Goal: Transaction & Acquisition: Purchase product/service

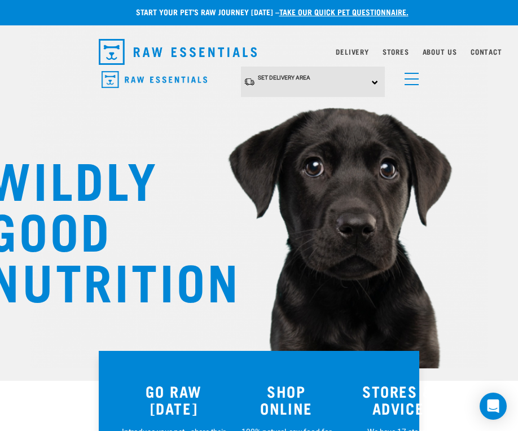
click at [351, 52] on link "Delivery" at bounding box center [351, 52] width 33 height 4
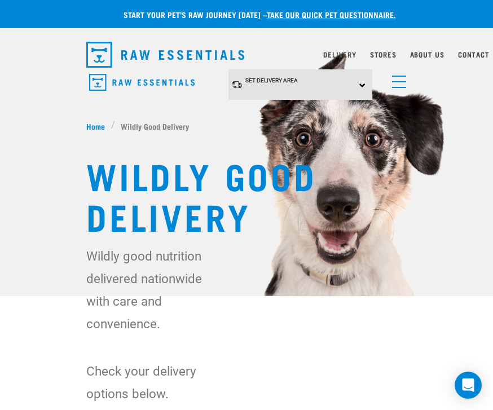
click at [363, 90] on div "Set Delivery Area North Island South Island" at bounding box center [300, 84] width 144 height 31
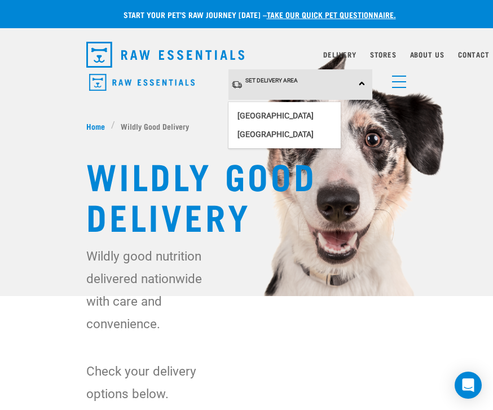
click at [290, 117] on link "[GEOGRAPHIC_DATA]" at bounding box center [284, 116] width 112 height 19
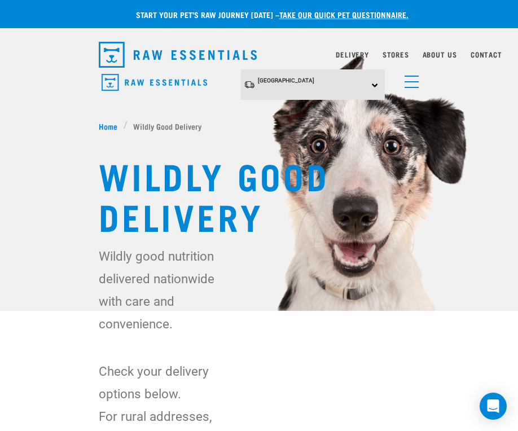
click at [417, 82] on span "menu" at bounding box center [411, 81] width 14 height 1
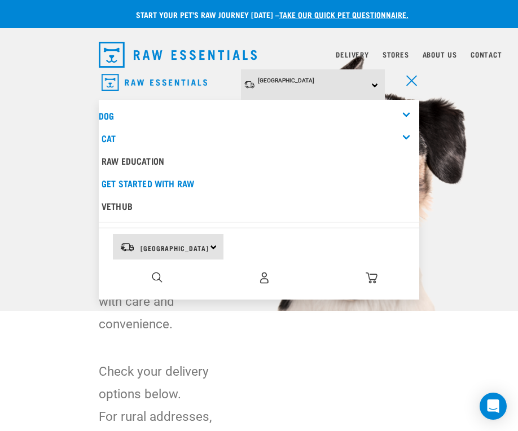
click at [261, 280] on img "dropdown navigation" at bounding box center [264, 278] width 12 height 12
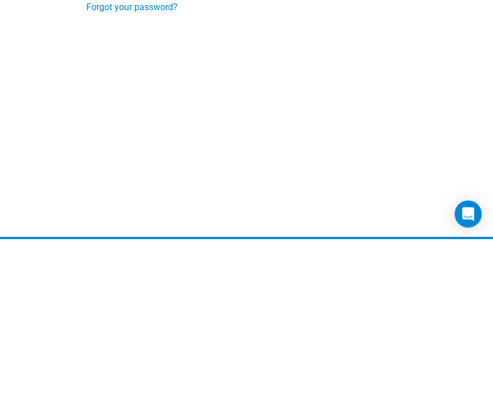
click at [111, 144] on input "Login" at bounding box center [110, 144] width 48 height 27
click at [112, 145] on input "Login" at bounding box center [110, 144] width 48 height 27
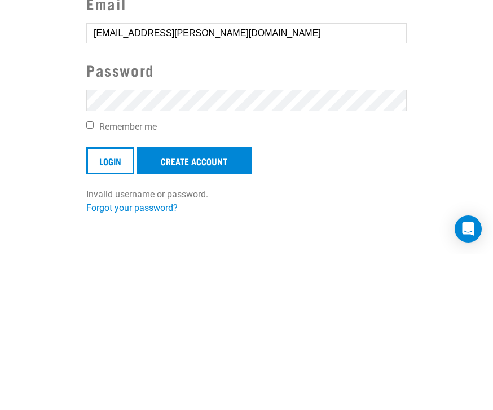
scroll to position [156, 0]
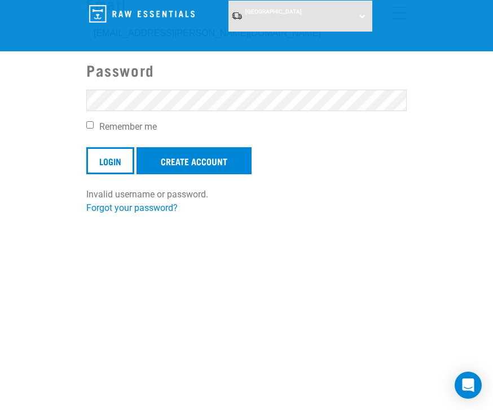
click at [34, 209] on div "Invalid username or password." at bounding box center [0, 205] width 68 height 88
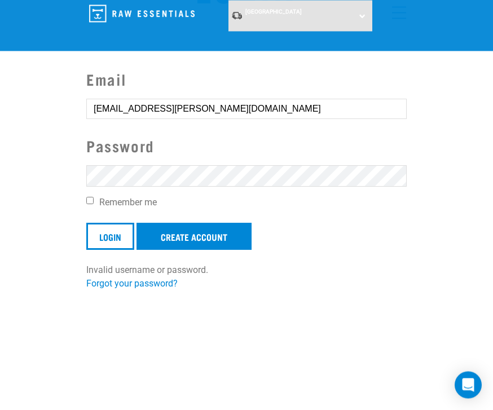
scroll to position [80, 0]
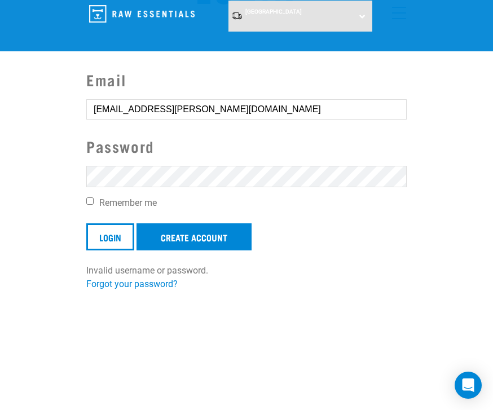
click at [109, 232] on input "Login" at bounding box center [110, 236] width 48 height 27
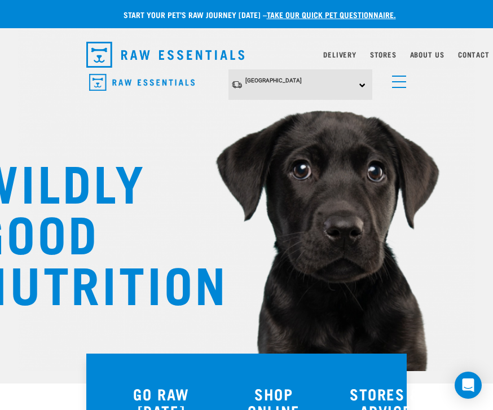
click at [398, 85] on link "menu" at bounding box center [396, 79] width 20 height 20
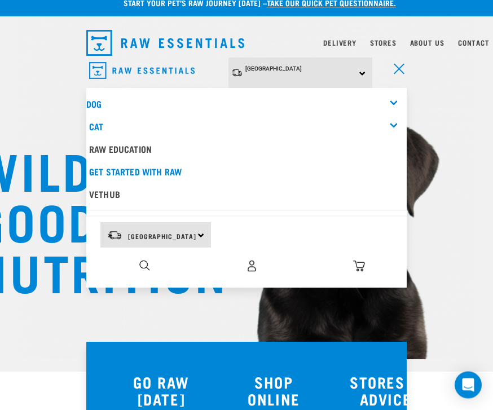
scroll to position [16, 0]
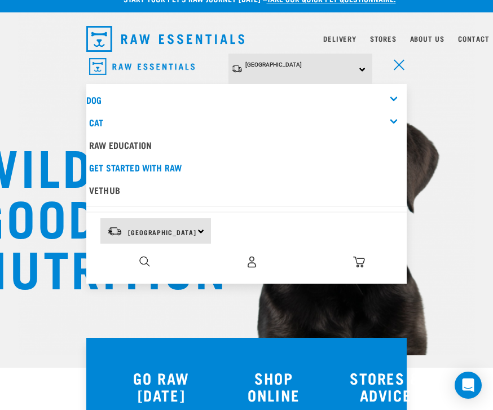
click at [255, 266] on img "dropdown navigation" at bounding box center [252, 262] width 12 height 12
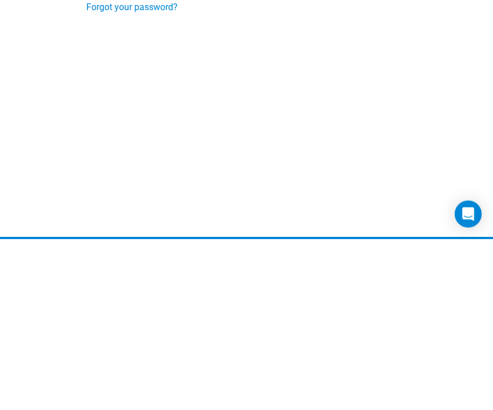
scroll to position [172, 0]
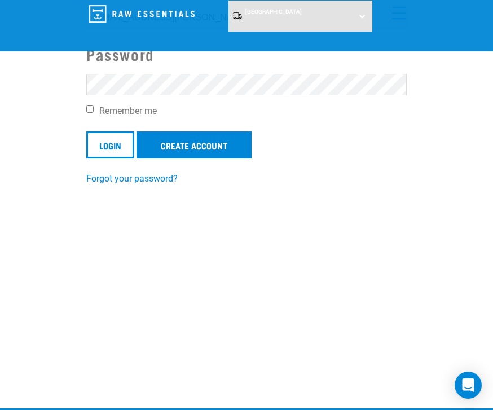
click at [100, 142] on input "Login" at bounding box center [110, 144] width 48 height 27
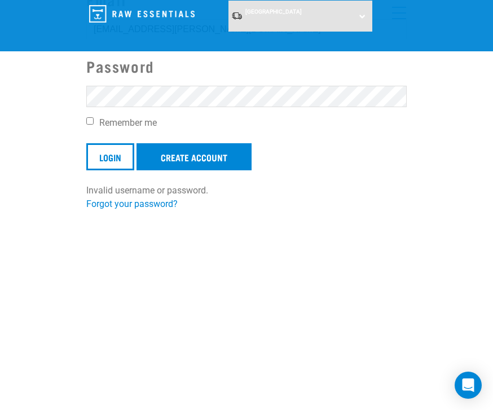
scroll to position [160, 0]
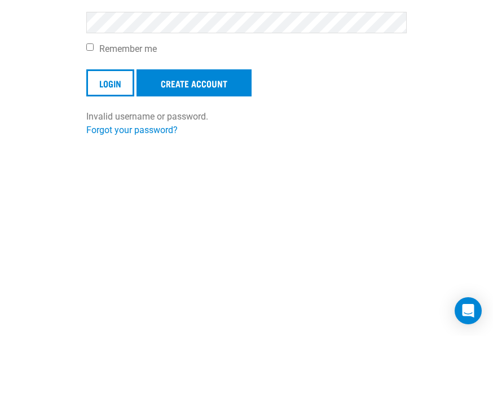
click at [144, 199] on link "Forgot your password?" at bounding box center [131, 204] width 91 height 11
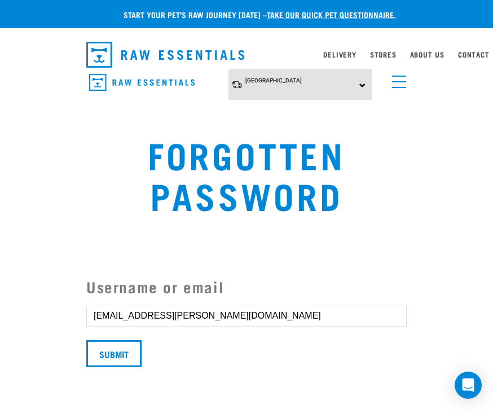
click at [120, 359] on input "Submit" at bounding box center [113, 353] width 55 height 27
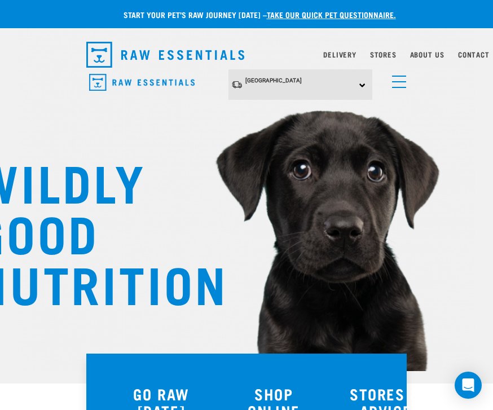
click at [400, 82] on link "menu" at bounding box center [396, 79] width 20 height 20
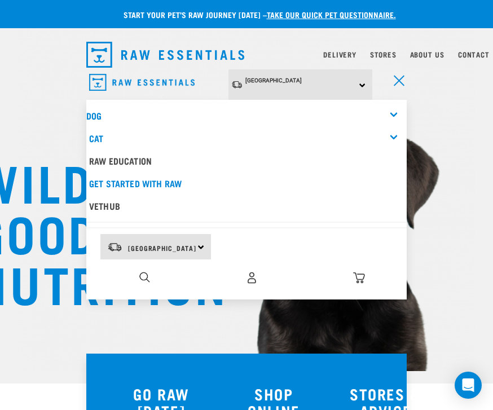
click at [246, 277] on img "dropdown navigation" at bounding box center [252, 278] width 12 height 12
click at [252, 281] on img "dropdown navigation" at bounding box center [252, 278] width 12 height 12
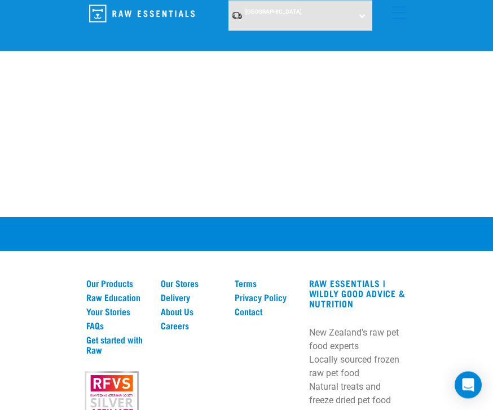
scroll to position [201, 0]
click at [117, 280] on link "Our Products" at bounding box center [116, 283] width 61 height 10
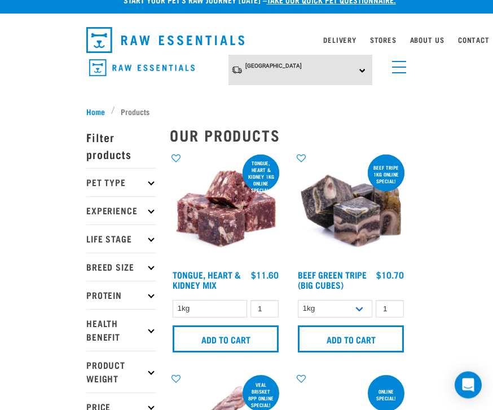
scroll to position [24, 0]
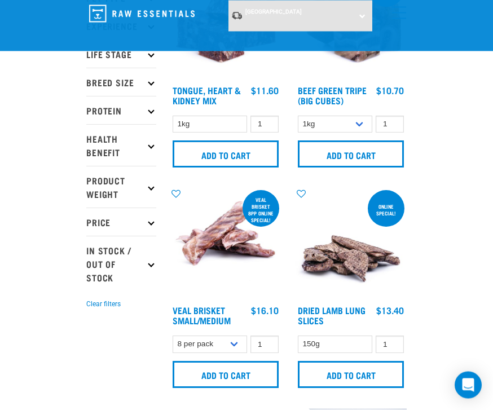
click at [149, 217] on p "Price" at bounding box center [121, 222] width 70 height 28
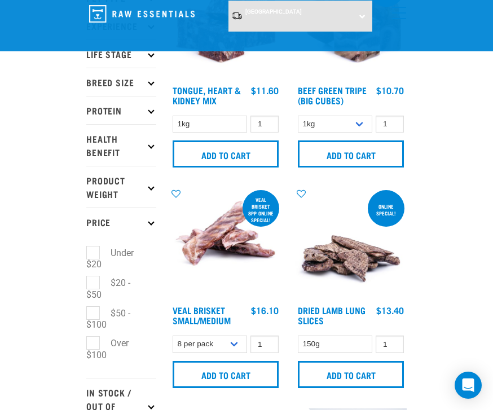
click at [114, 281] on label "$20 - $50" at bounding box center [108, 289] width 44 height 26
click at [94, 281] on input "$20 - $50" at bounding box center [89, 280] width 7 height 7
checkbox input "true"
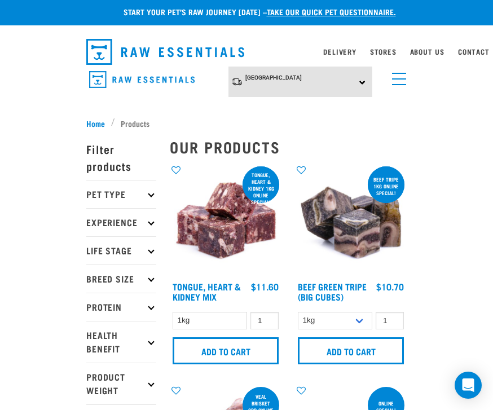
scroll to position [2, 0]
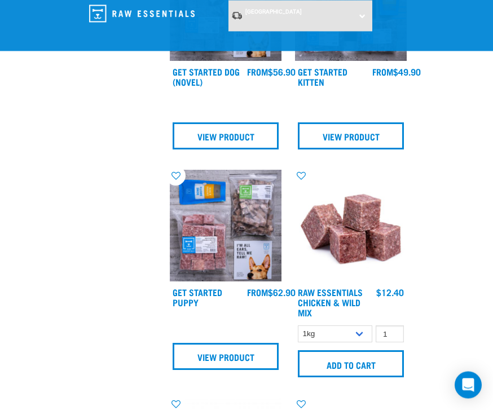
scroll to position [1454, 0]
click at [354, 339] on select "1kg 3kg Bulk (10kg)" at bounding box center [335, 333] width 74 height 17
click at [352, 337] on select "1kg 3kg Bulk (10kg)" at bounding box center [335, 333] width 74 height 17
select select "708"
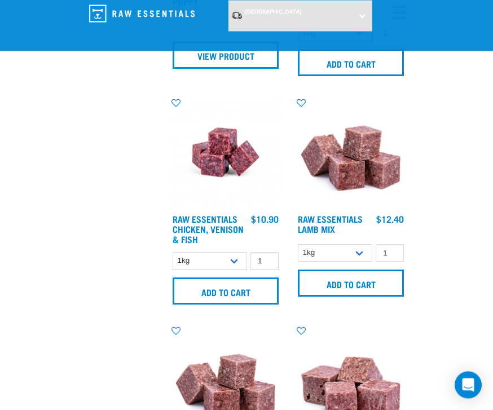
scroll to position [1755, 0]
click at [356, 260] on select "1kg 3kg Bulk (10kg)" at bounding box center [335, 252] width 74 height 17
select select "24"
click at [392, 254] on input "1" at bounding box center [390, 252] width 28 height 17
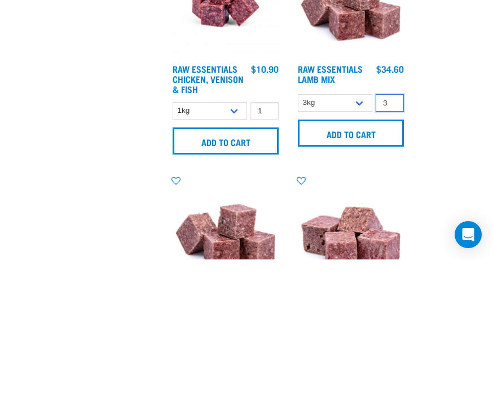
type input "3"
click at [373, 270] on input "Add to cart" at bounding box center [351, 283] width 106 height 27
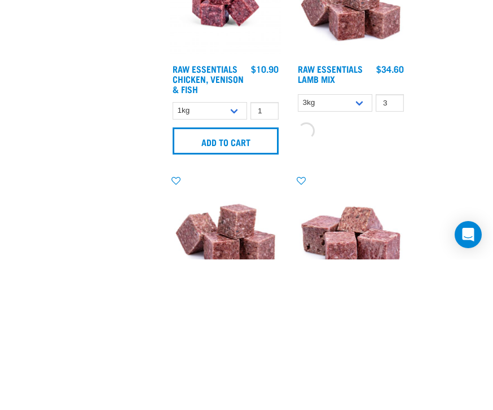
scroll to position [1906, 0]
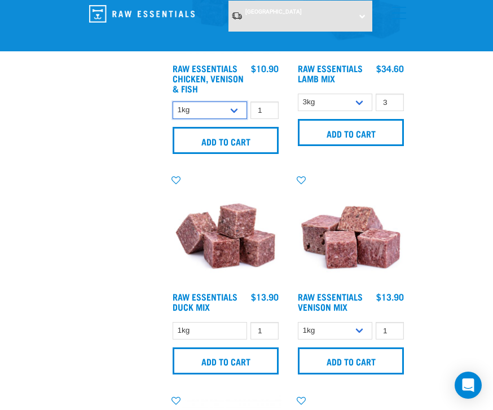
click at [233, 108] on select "1kg 3kg" at bounding box center [210, 109] width 74 height 17
select select "28665"
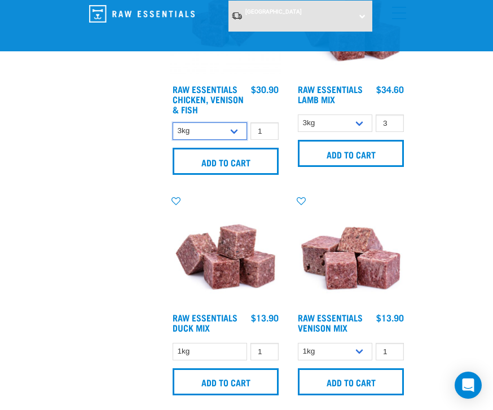
scroll to position [1880, 0]
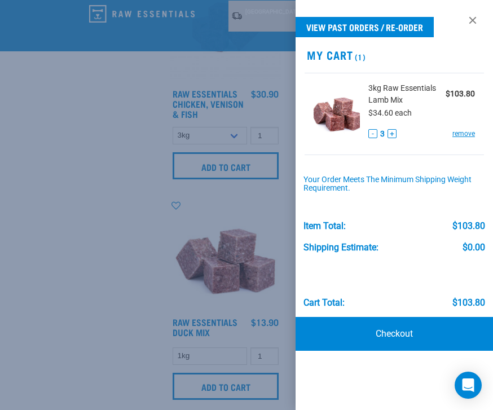
click at [93, 234] on div at bounding box center [246, 205] width 493 height 410
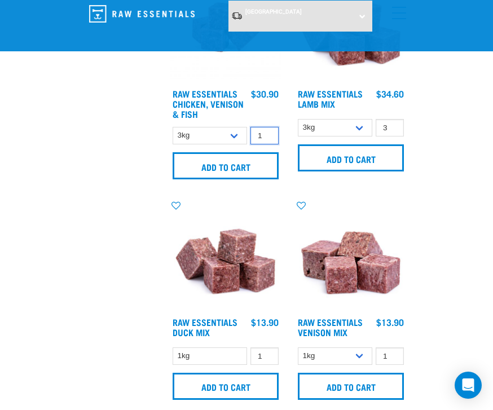
click at [275, 134] on input "1" at bounding box center [264, 135] width 28 height 17
type input "3"
click at [258, 164] on input "Add to cart" at bounding box center [226, 165] width 106 height 27
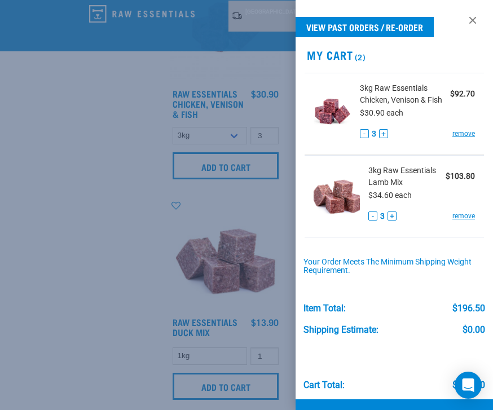
click at [107, 313] on div at bounding box center [246, 205] width 493 height 410
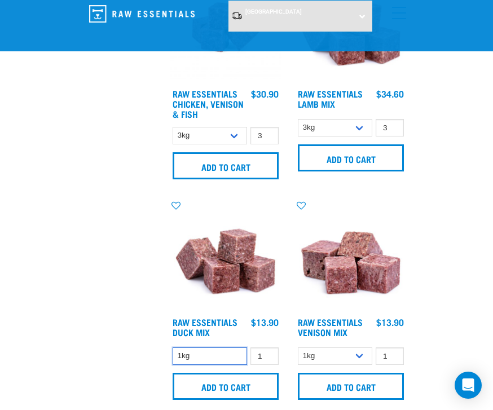
click at [227, 359] on select "1kg" at bounding box center [210, 355] width 74 height 17
click at [400, 308] on img at bounding box center [351, 256] width 112 height 112
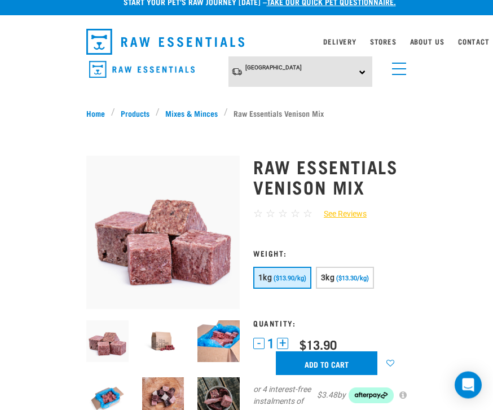
scroll to position [13, 0]
click at [355, 277] on span "($13.30/kg)" at bounding box center [352, 278] width 33 height 7
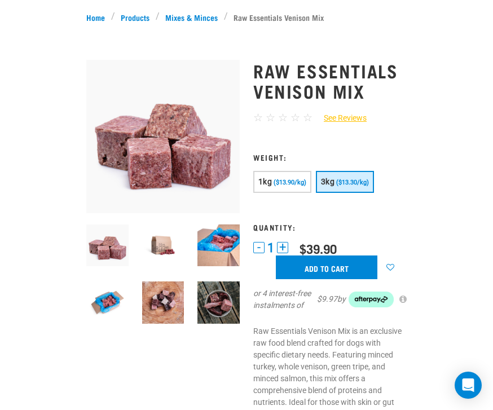
scroll to position [0, 0]
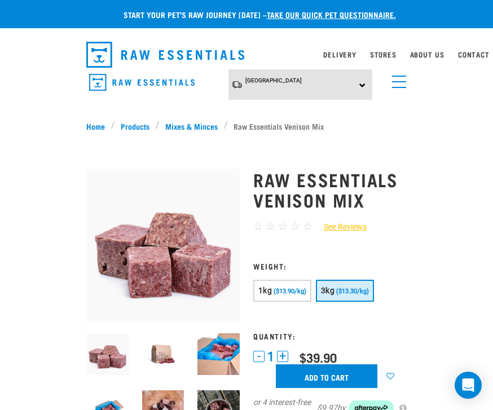
click at [135, 126] on link "Products" at bounding box center [135, 126] width 41 height 12
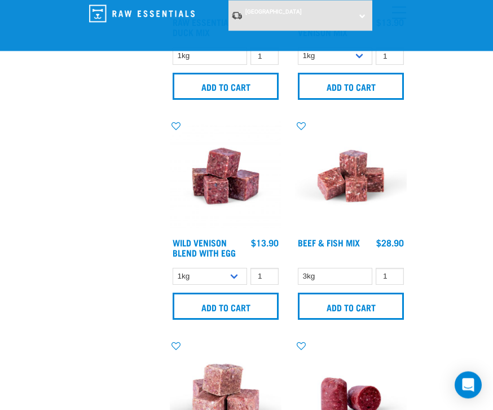
scroll to position [2186, 0]
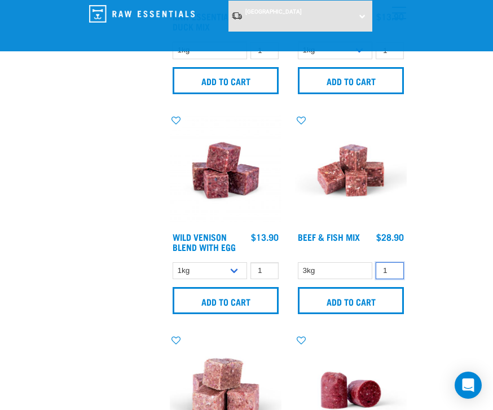
click at [392, 268] on input "1" at bounding box center [390, 270] width 28 height 17
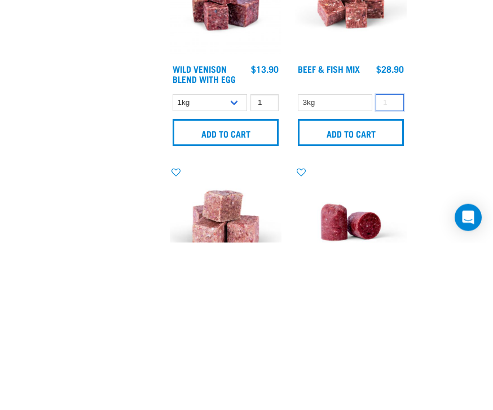
type input "2"
type input "3"
click at [377, 287] on input "Add to cart" at bounding box center [351, 300] width 106 height 27
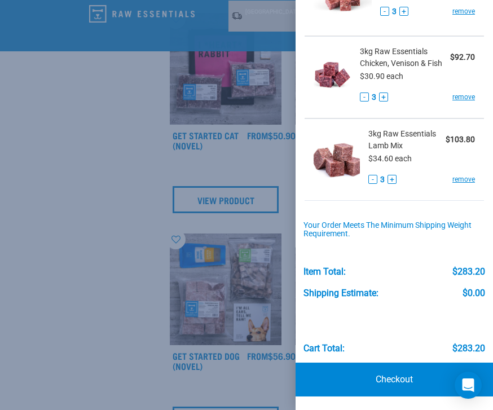
scroll to position [113, 0]
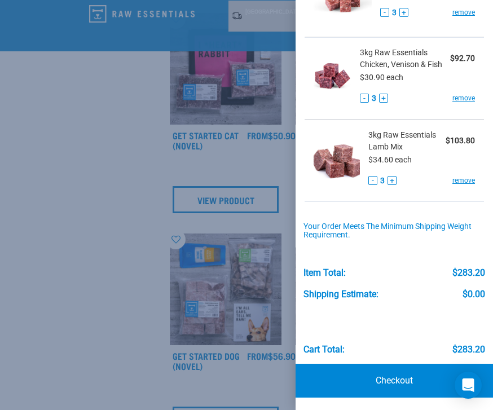
click at [398, 379] on link "Checkout" at bounding box center [393, 381] width 197 height 34
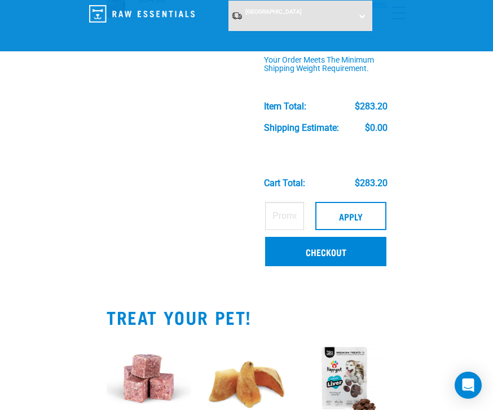
scroll to position [289, 0]
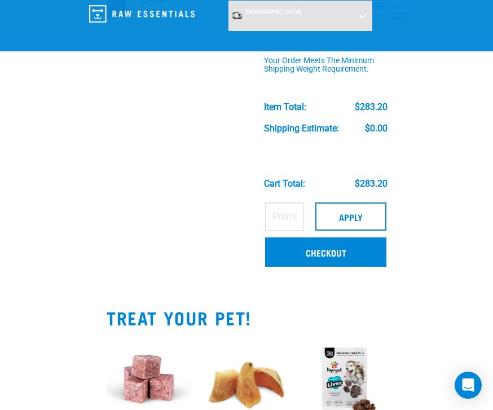
click at [348, 255] on link "Checkout" at bounding box center [325, 251] width 121 height 29
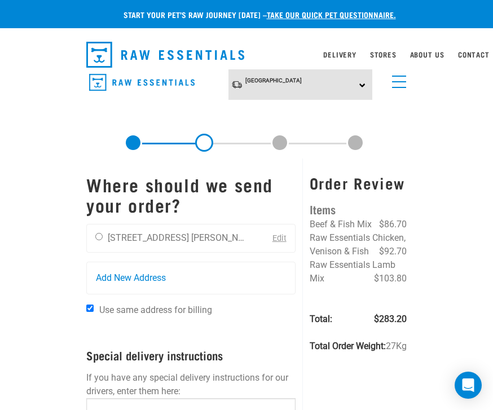
click at [102, 237] on input "radio" at bounding box center [98, 236] width 7 height 7
radio input "true"
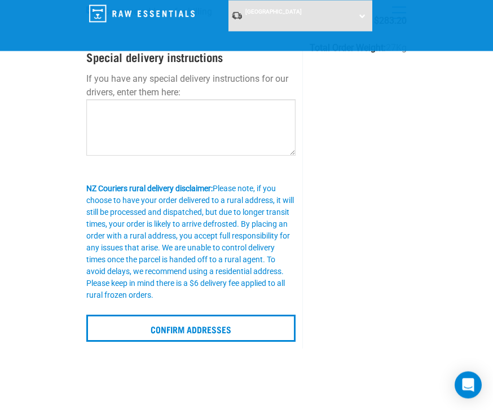
scroll to position [216, 0]
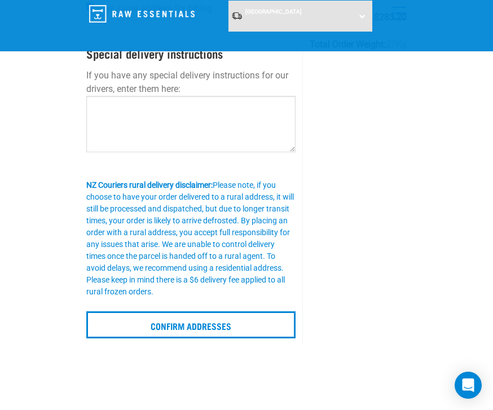
click at [246, 329] on input "Confirm addresses" at bounding box center [190, 324] width 209 height 27
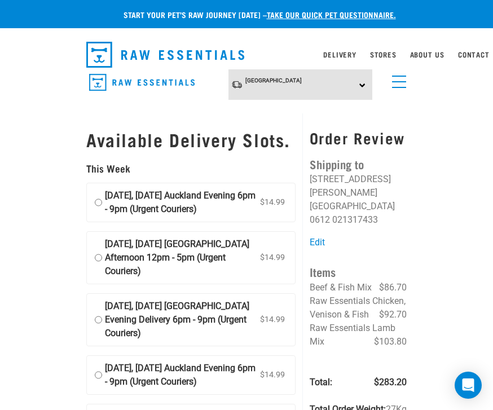
click at [102, 215] on input "[DATE], [DATE] Auckland Evening 6pm - 9pm (Urgent Couriers) $14.99" at bounding box center [98, 202] width 7 height 27
radio input "true"
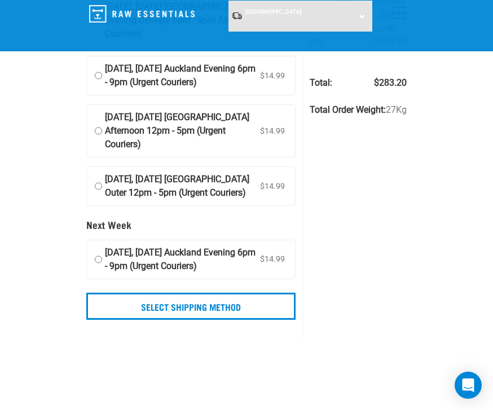
scroll to position [248, 0]
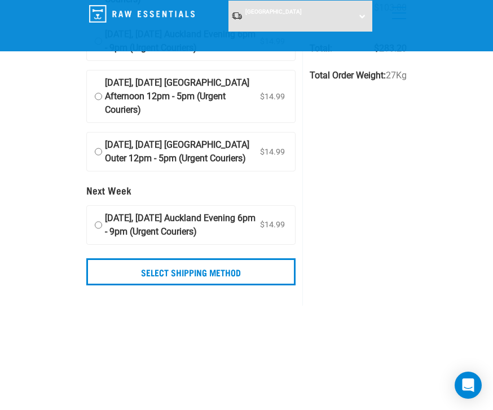
click at [253, 285] on input "Select Shipping Method" at bounding box center [190, 271] width 209 height 27
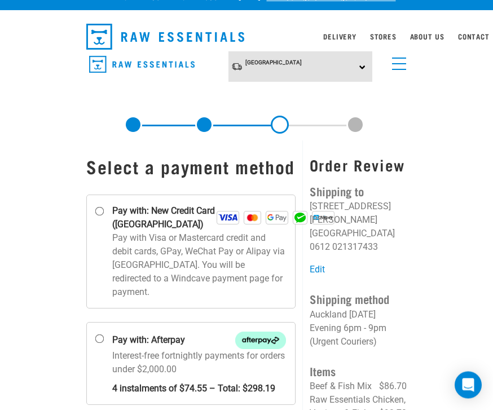
scroll to position [18, 0]
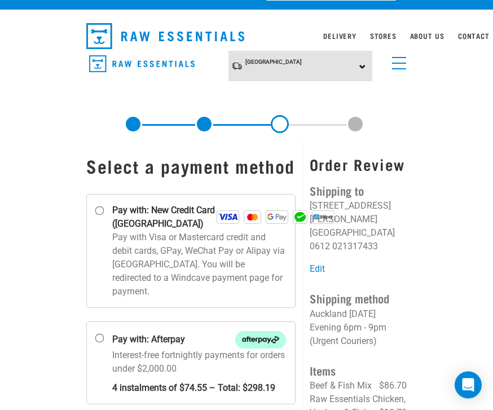
click at [93, 237] on label "Pay with: New Credit Card ([GEOGRAPHIC_DATA])" at bounding box center [190, 252] width 209 height 114
click at [95, 216] on input "Pay with: New Credit Card ([GEOGRAPHIC_DATA])" at bounding box center [99, 211] width 9 height 9
radio input "true"
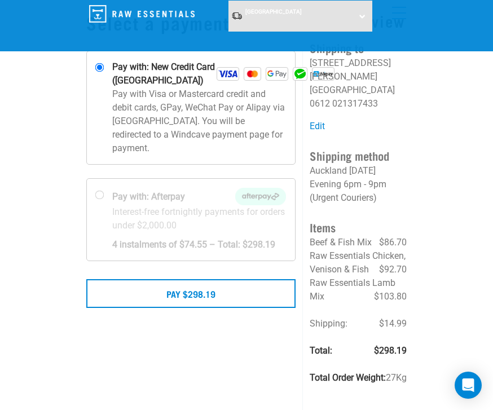
scroll to position [75, 0]
click at [251, 308] on button "Pay $298.19" at bounding box center [190, 294] width 209 height 28
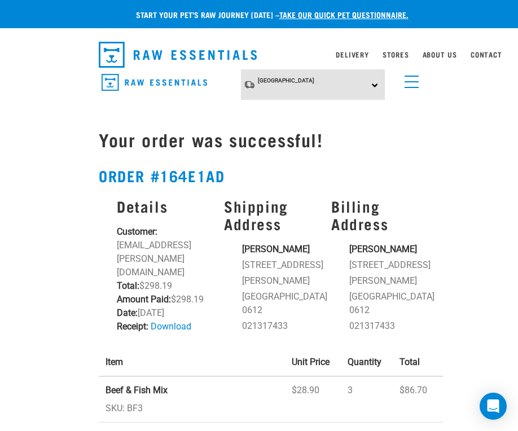
click at [413, 80] on link "menu" at bounding box center [409, 79] width 20 height 20
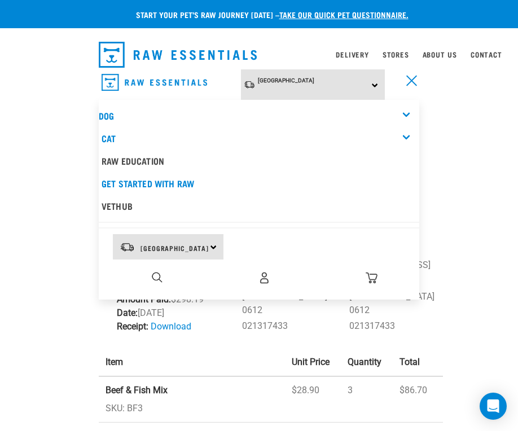
click at [269, 278] on img "dropdown navigation" at bounding box center [264, 278] width 12 height 12
